Goal: Information Seeking & Learning: Find specific page/section

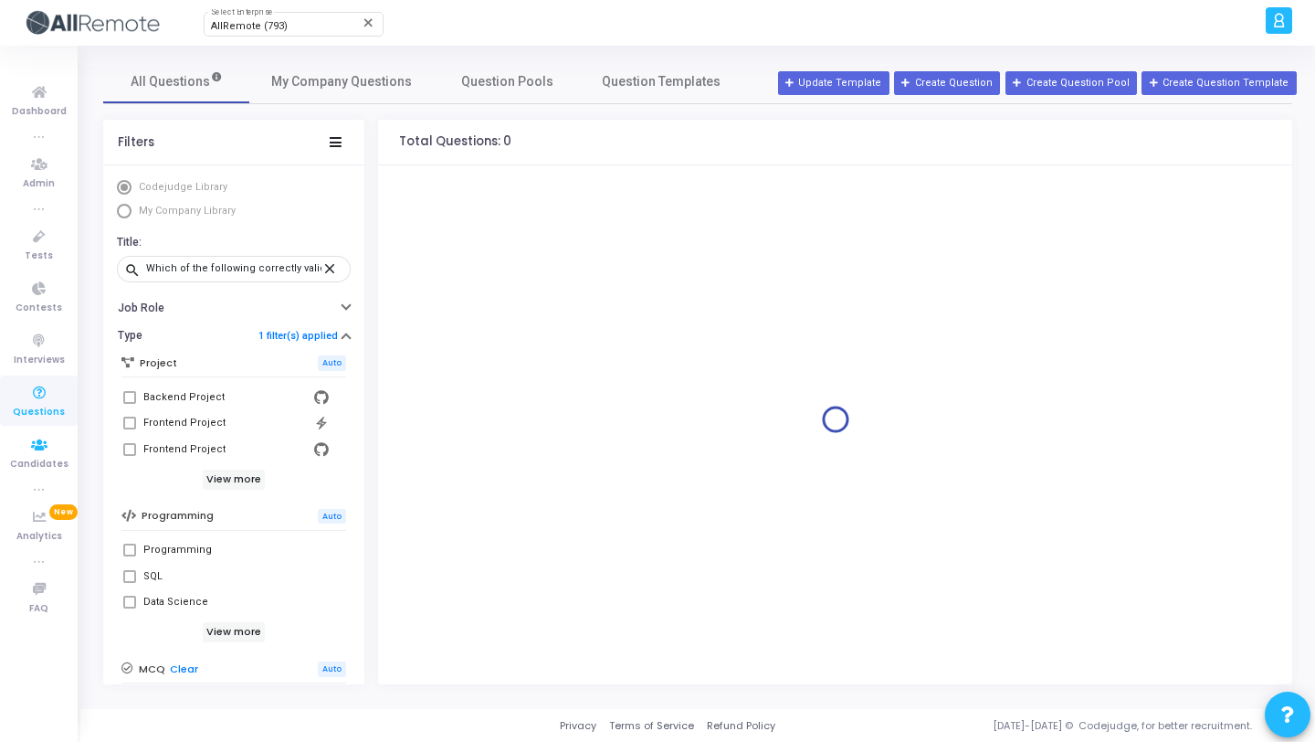
click at [39, 389] on icon at bounding box center [39, 393] width 38 height 23
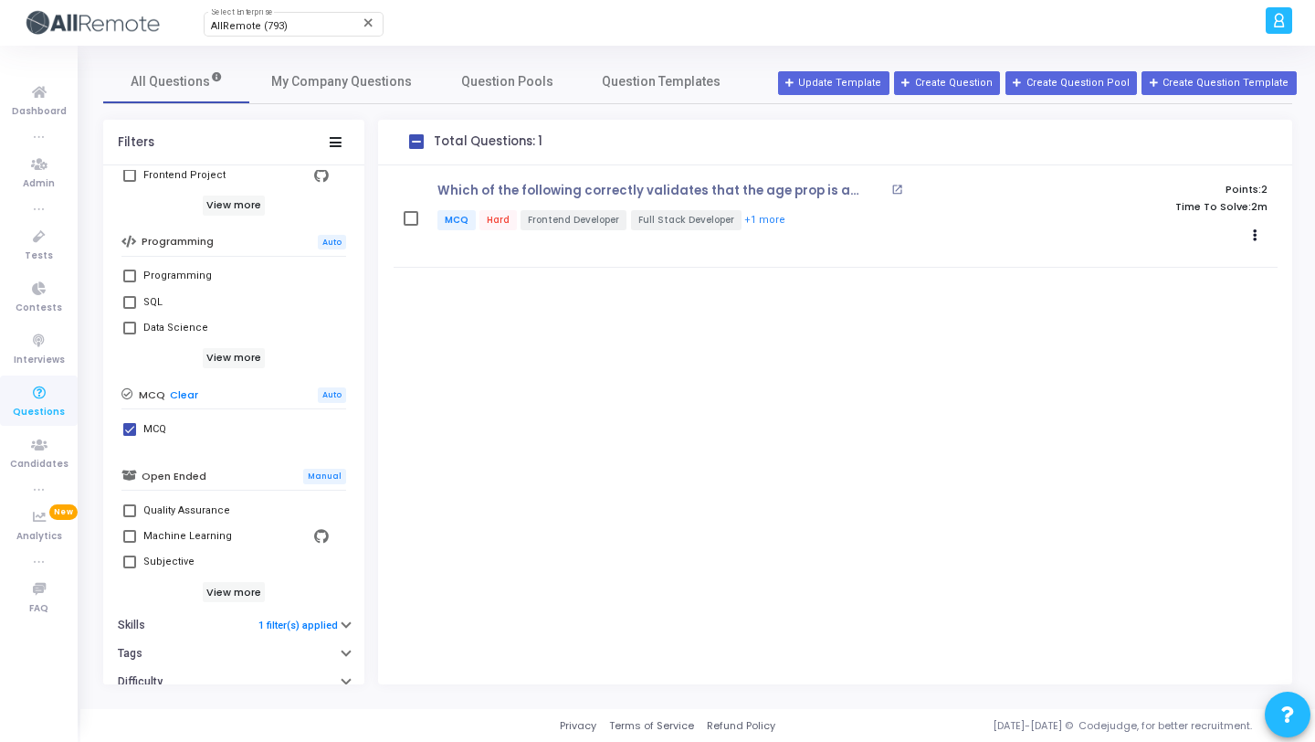
scroll to position [325, 0]
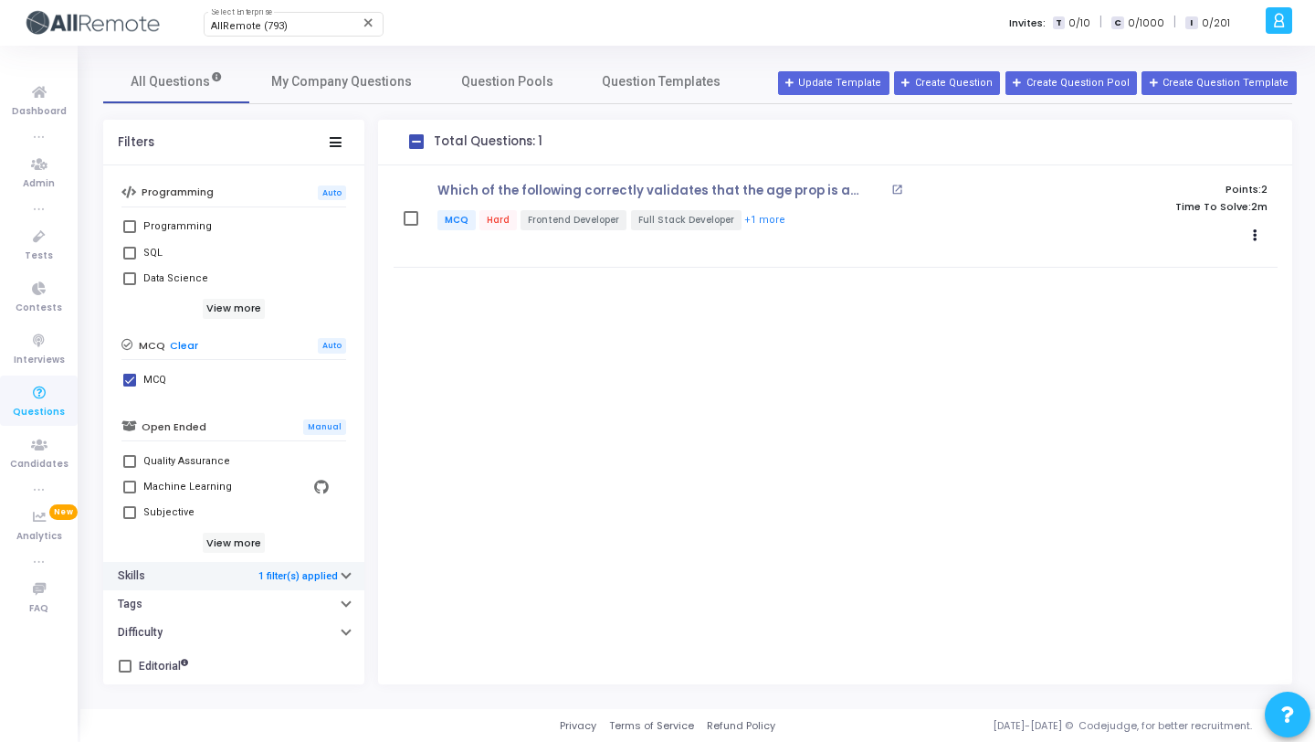
click at [153, 583] on button "Skills 1 filter(s) applied" at bounding box center [233, 576] width 261 height 28
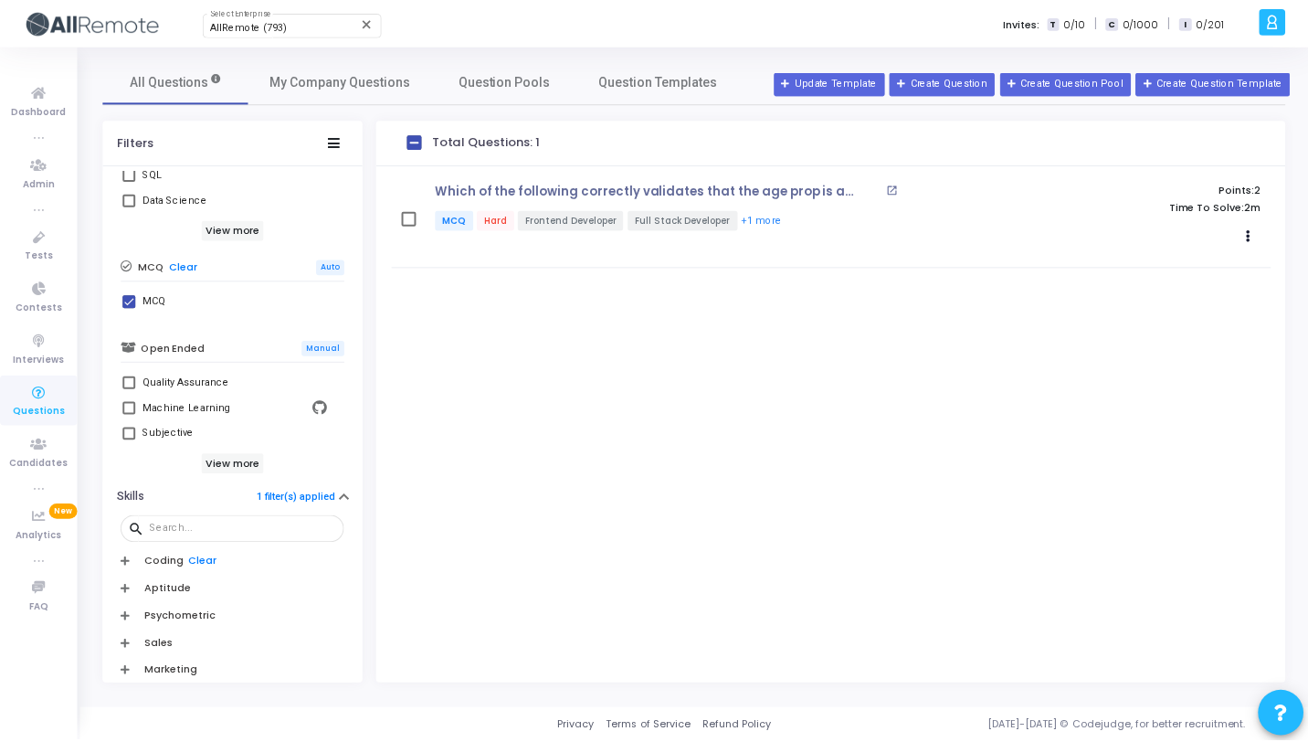
scroll to position [590, 0]
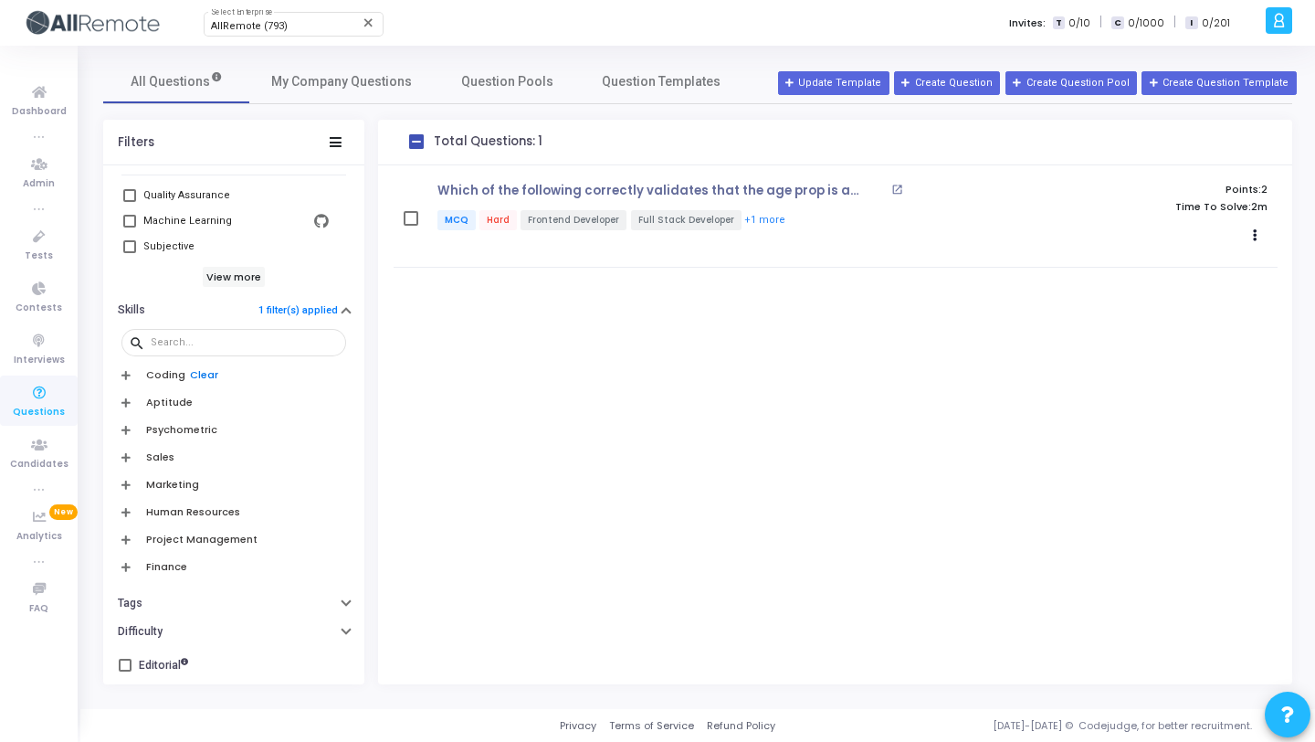
click at [205, 373] on link "Clear" at bounding box center [204, 375] width 28 height 12
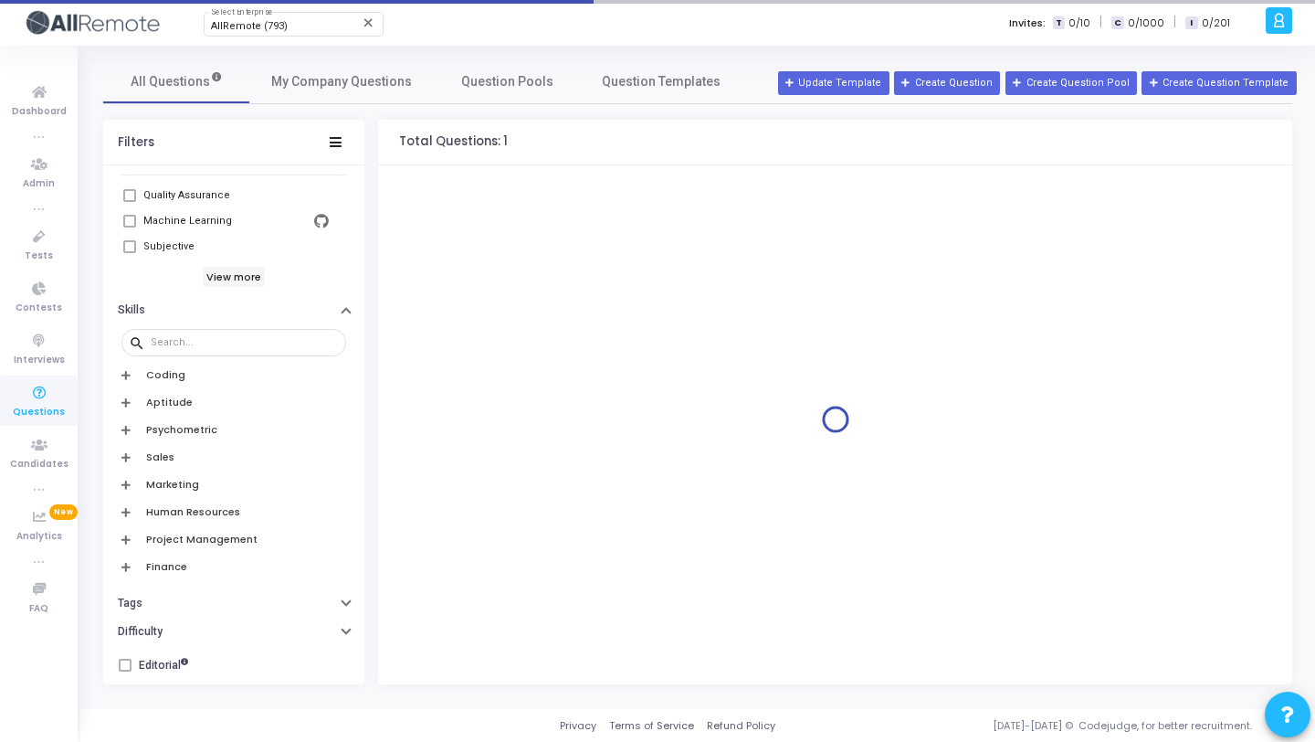
click at [206, 357] on div "search" at bounding box center [233, 342] width 225 height 37
click at [206, 348] on div at bounding box center [245, 341] width 188 height 29
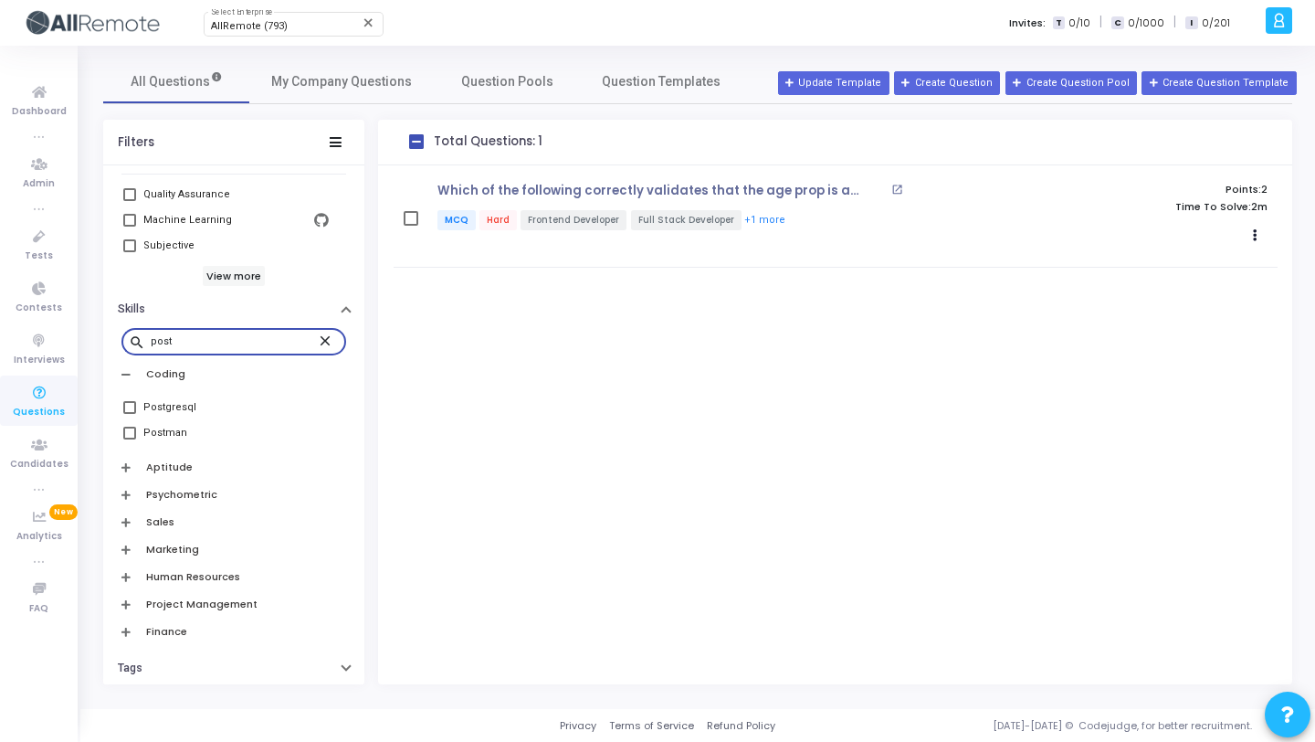
type input "post"
click at [23, 100] on icon at bounding box center [39, 92] width 38 height 23
